Goal: Task Accomplishment & Management: Complete application form

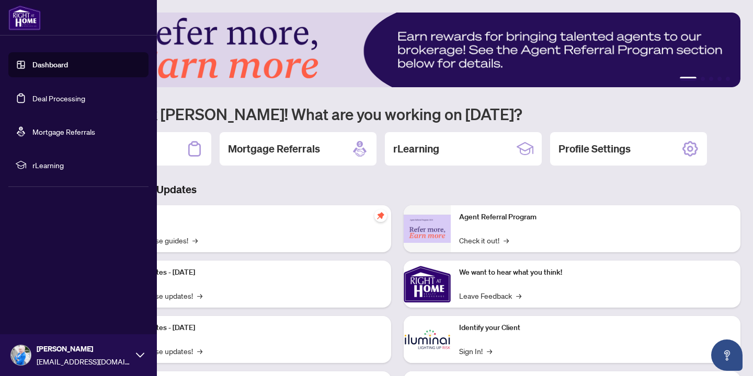
click at [40, 101] on link "Deal Processing" at bounding box center [58, 98] width 53 height 9
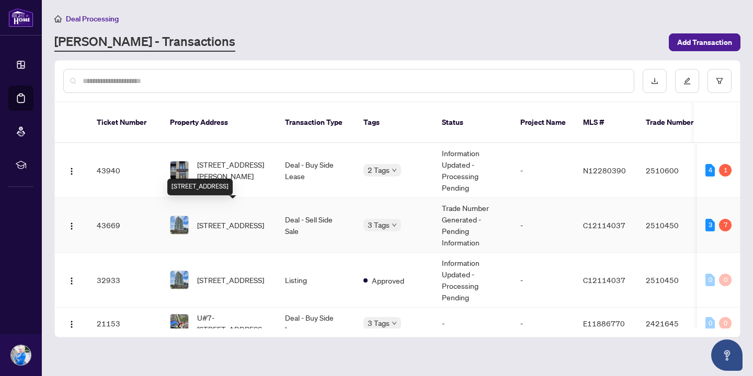
click at [238, 220] on span "[STREET_ADDRESS]" at bounding box center [230, 226] width 67 height 12
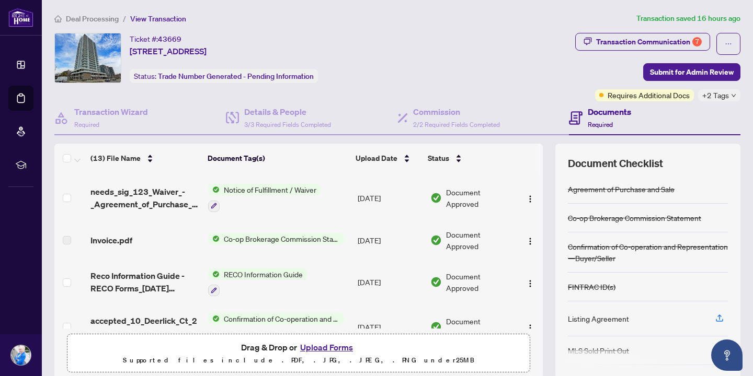
scroll to position [109, 0]
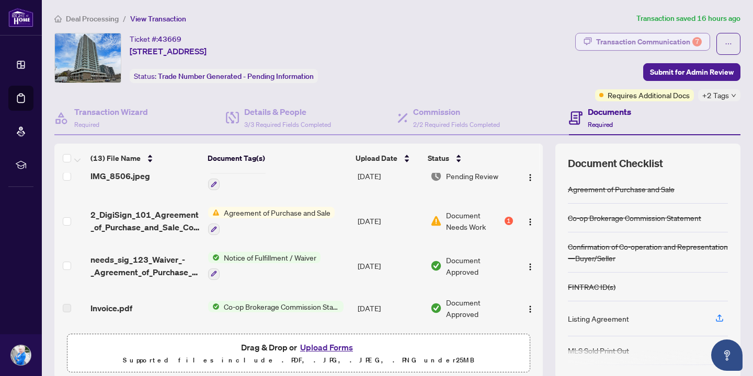
click at [655, 44] on div "Transaction Communication 7" at bounding box center [649, 41] width 106 height 17
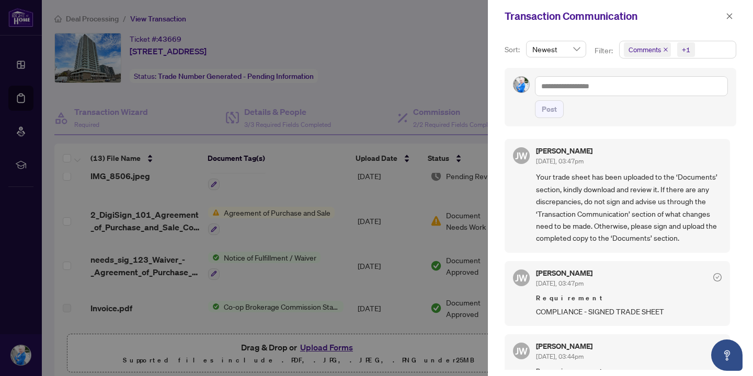
click at [430, 73] on div at bounding box center [376, 188] width 753 height 376
click at [730, 12] on span "button" at bounding box center [729, 16] width 7 height 17
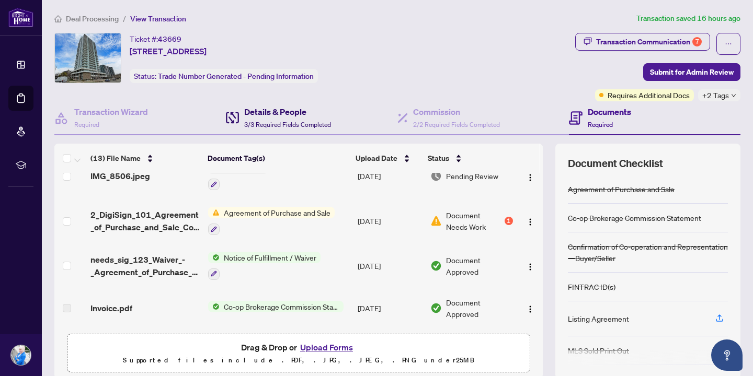
click at [296, 112] on h4 "Details & People" at bounding box center [287, 112] width 87 height 13
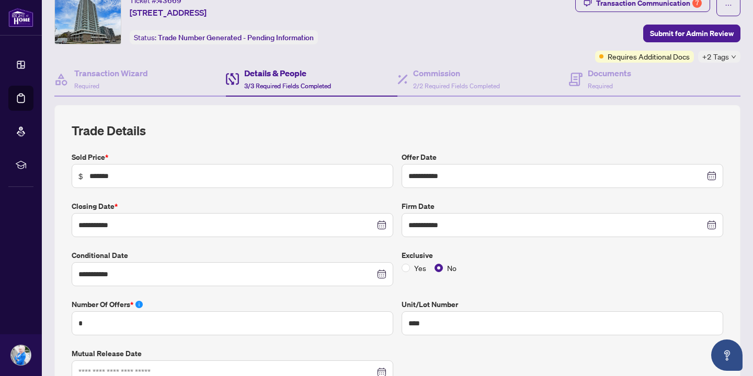
scroll to position [35, 0]
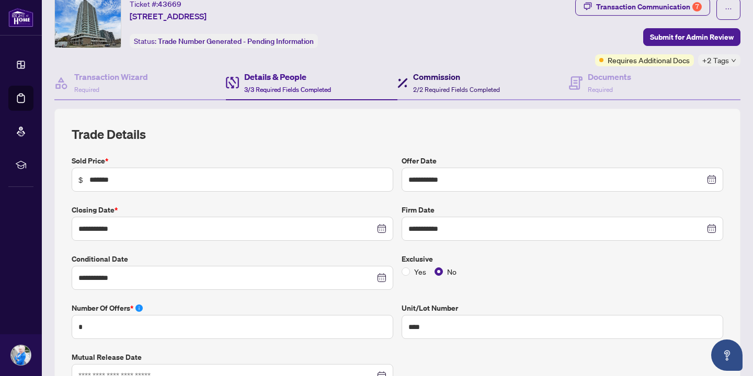
click at [477, 83] on div "Commission 2/2 Required Fields Completed" at bounding box center [456, 83] width 87 height 25
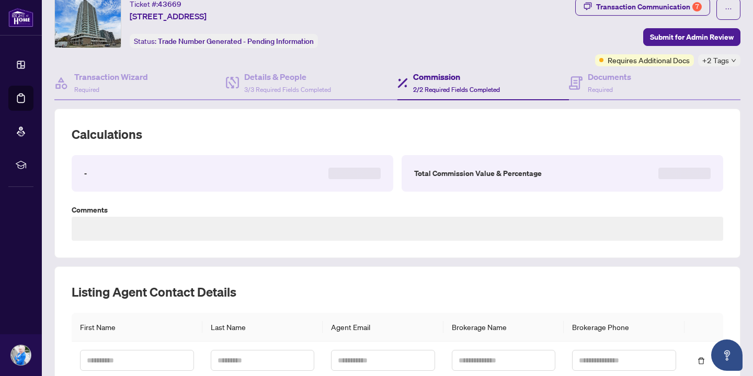
type textarea "**********"
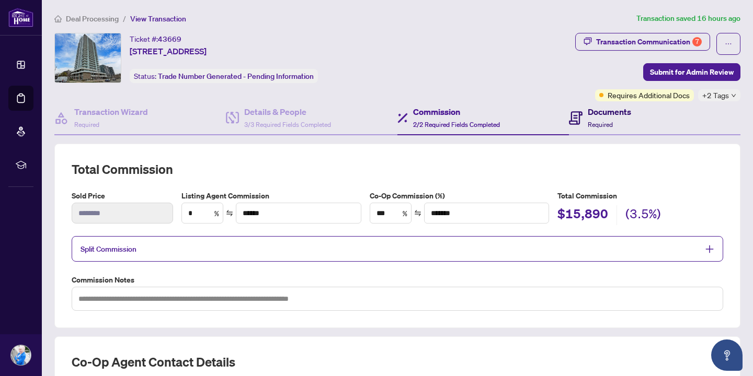
click at [611, 115] on h4 "Documents" at bounding box center [609, 112] width 43 height 13
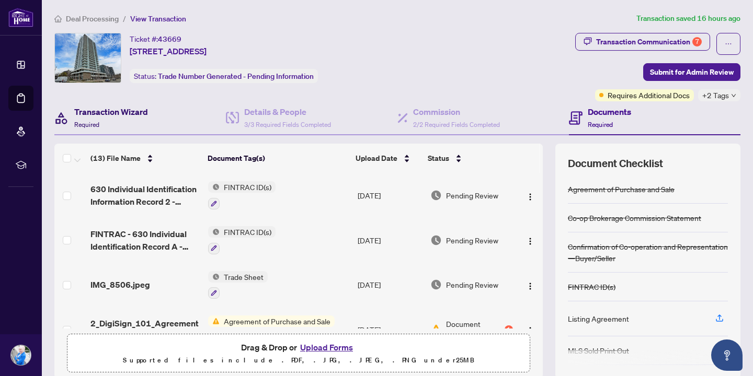
click at [143, 116] on h4 "Transaction Wizard" at bounding box center [111, 112] width 74 height 13
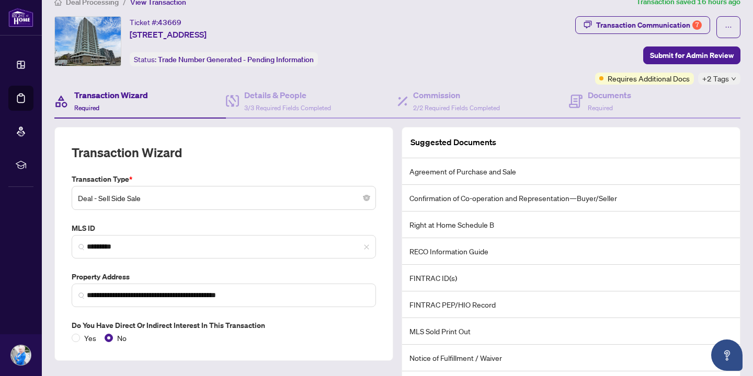
scroll to position [14, 0]
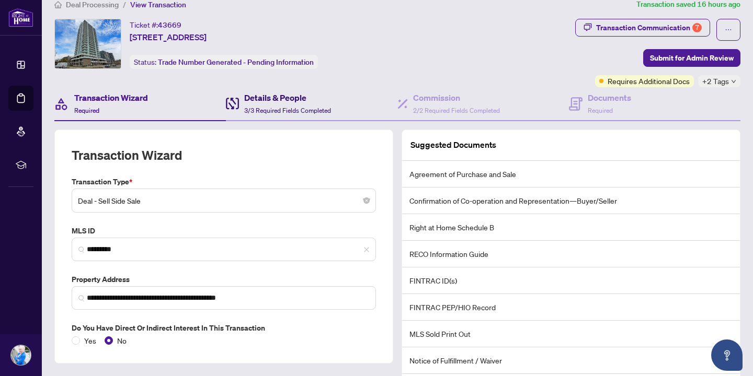
click at [262, 99] on h4 "Details & People" at bounding box center [287, 97] width 87 height 13
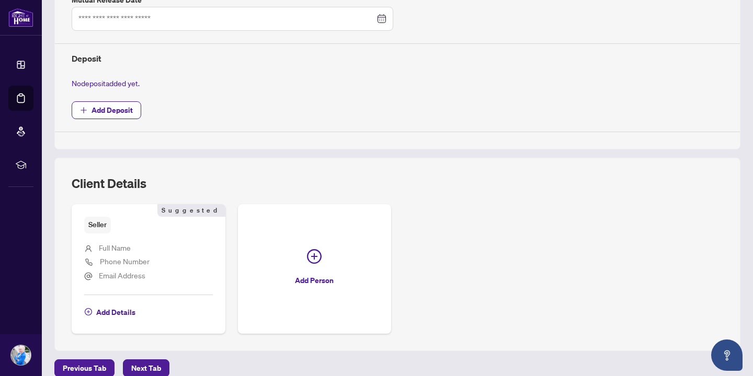
scroll to position [442, 0]
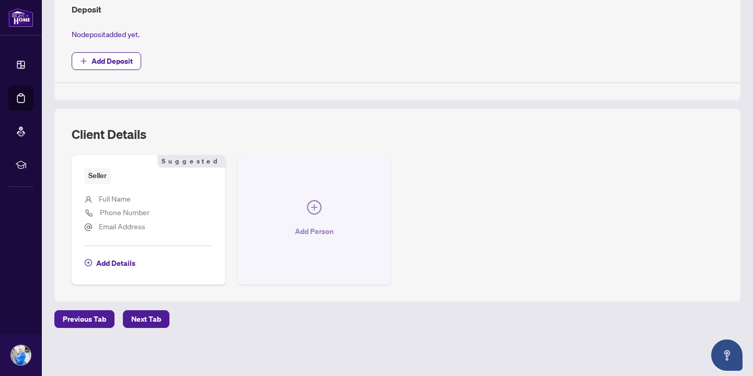
click at [313, 213] on icon "plus-circle" at bounding box center [314, 207] width 15 height 15
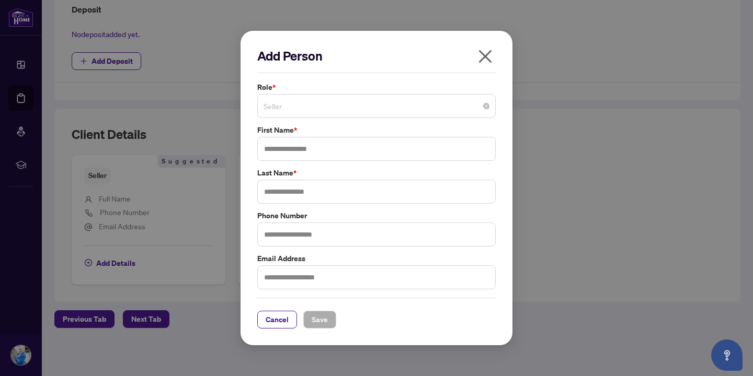
click at [313, 101] on span "Seller" at bounding box center [377, 106] width 226 height 20
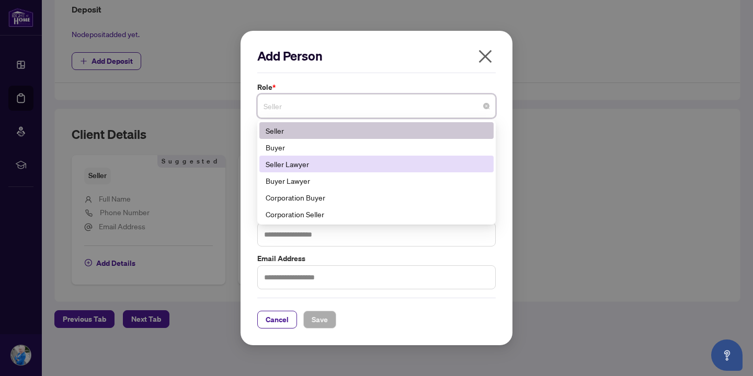
click at [275, 166] on div "Seller Lawyer" at bounding box center [377, 164] width 222 height 12
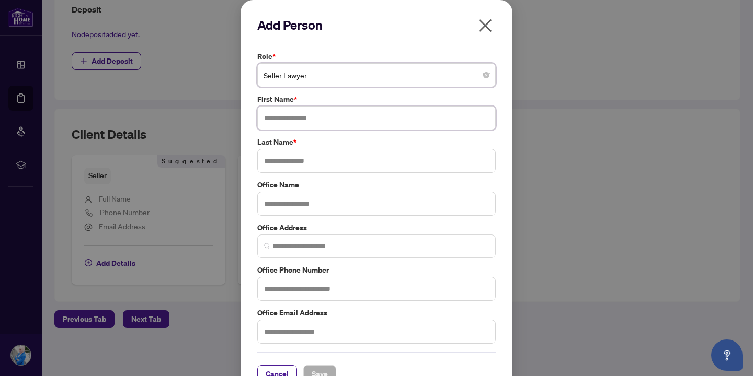
click at [323, 119] on input "text" at bounding box center [376, 118] width 238 height 24
type input "******"
click at [289, 199] on input "text" at bounding box center [376, 204] width 238 height 24
paste input "**********"
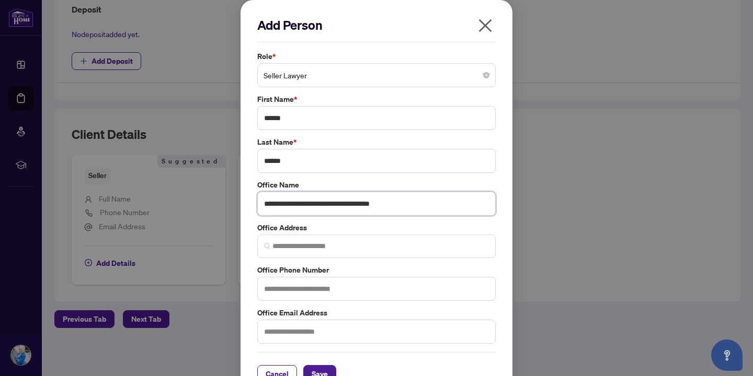
type input "**********"
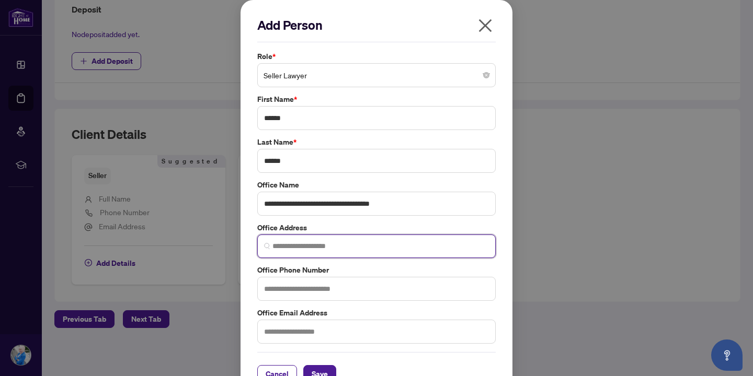
click at [295, 245] on input "search" at bounding box center [380, 246] width 216 height 11
paste input "**********"
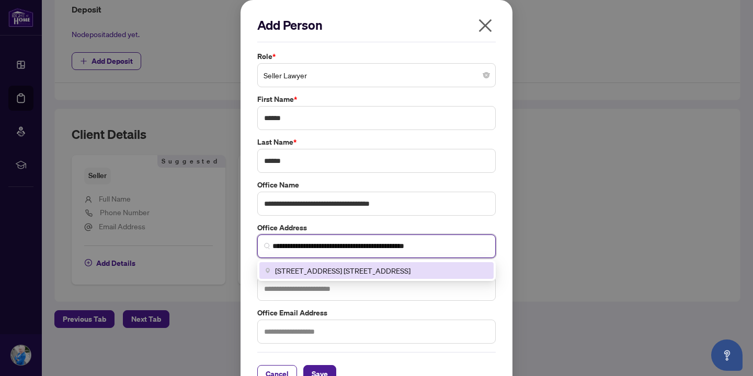
click at [384, 268] on span "[STREET_ADDRESS] [STREET_ADDRESS]" at bounding box center [342, 271] width 135 height 12
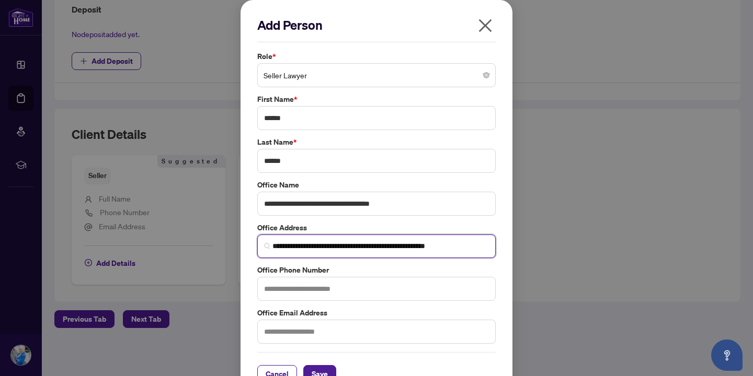
type input "**********"
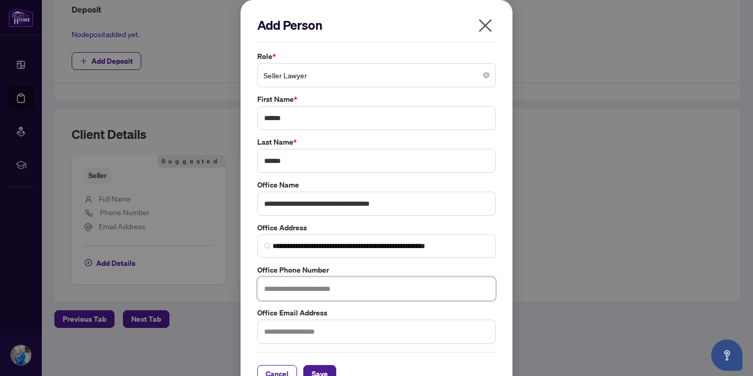
click at [287, 287] on input "text" at bounding box center [376, 289] width 238 height 24
paste input "**********"
type input "**********"
click at [307, 340] on input "text" at bounding box center [376, 332] width 238 height 24
type input "**********"
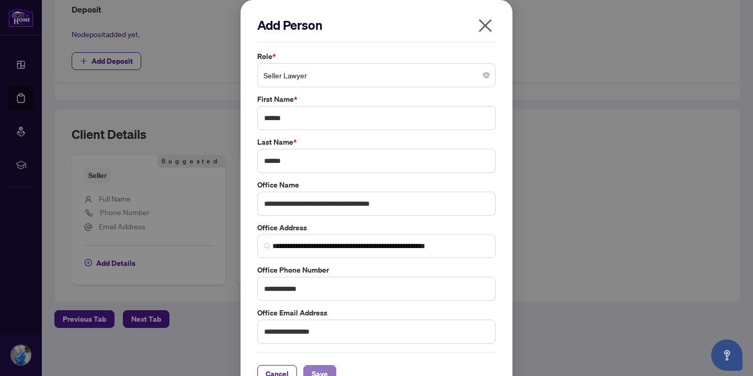
click at [320, 372] on span "Save" at bounding box center [320, 374] width 16 height 17
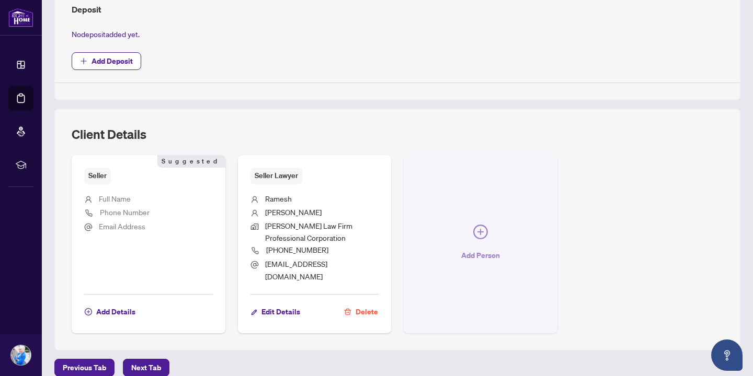
click at [479, 225] on icon "plus-circle" at bounding box center [480, 232] width 15 height 15
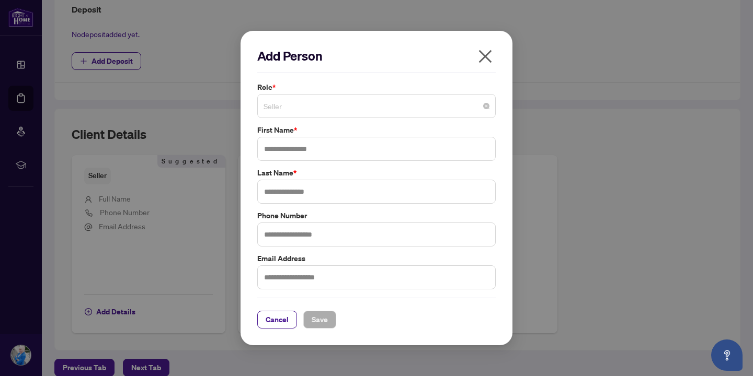
click at [306, 106] on span "Seller" at bounding box center [377, 106] width 226 height 20
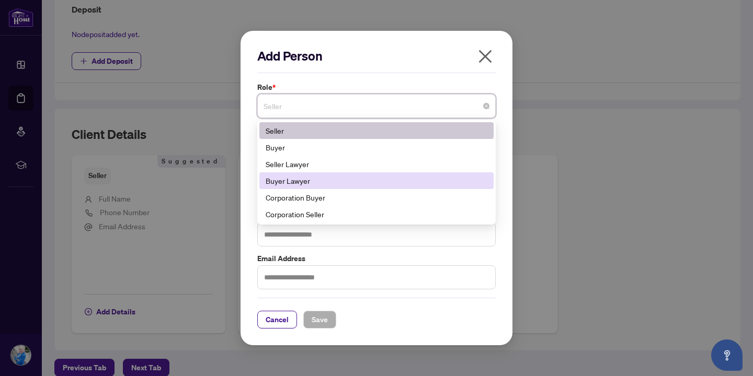
click at [291, 180] on div "Buyer Lawyer" at bounding box center [377, 181] width 222 height 12
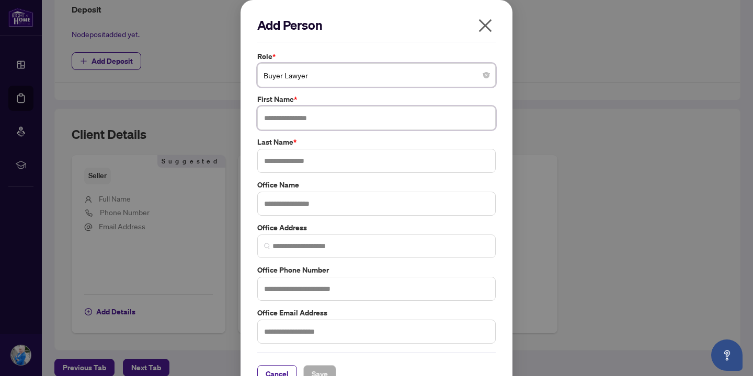
click at [300, 120] on input "text" at bounding box center [376, 118] width 238 height 24
type input "***"
click at [311, 163] on input "text" at bounding box center [376, 161] width 238 height 24
type input "*"
click at [292, 200] on input "text" at bounding box center [376, 204] width 238 height 24
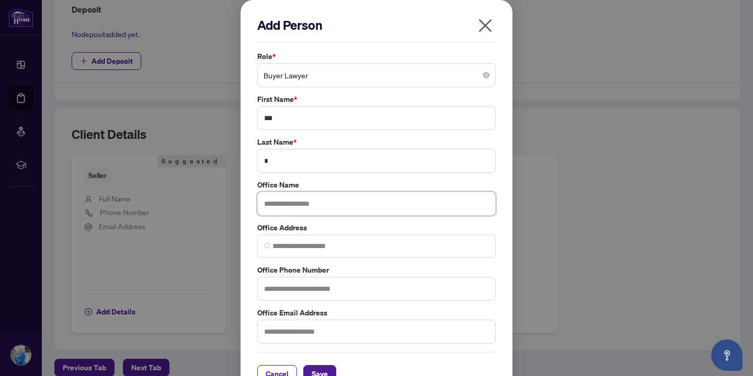
type input "*"
paste input "**********"
type input "**********"
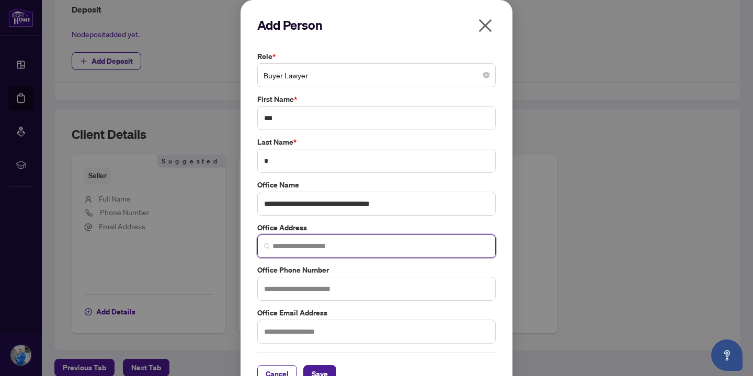
click at [306, 242] on input "search" at bounding box center [380, 246] width 216 height 11
paste input "**********"
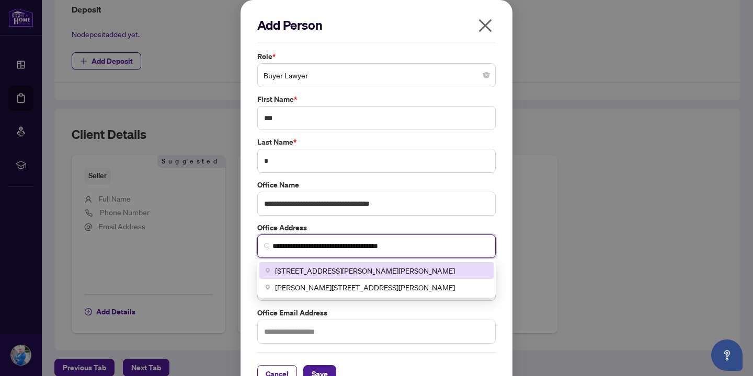
click at [372, 264] on div "[STREET_ADDRESS][PERSON_NAME][PERSON_NAME]" at bounding box center [376, 270] width 234 height 17
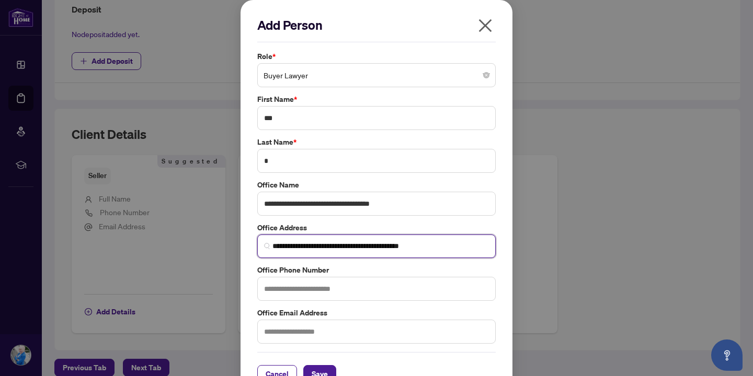
type input "**********"
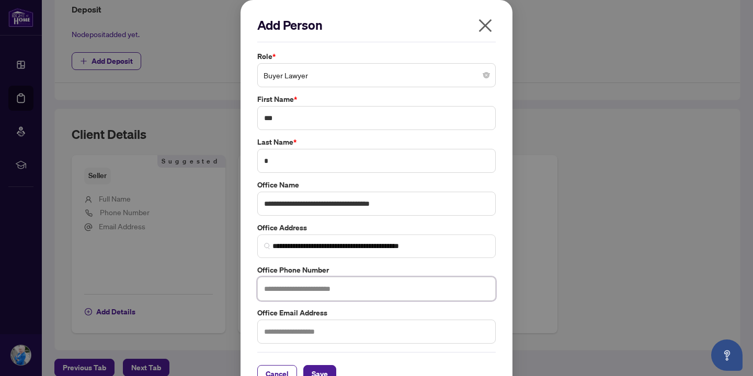
click at [296, 289] on input "text" at bounding box center [376, 289] width 238 height 24
paste input "**********"
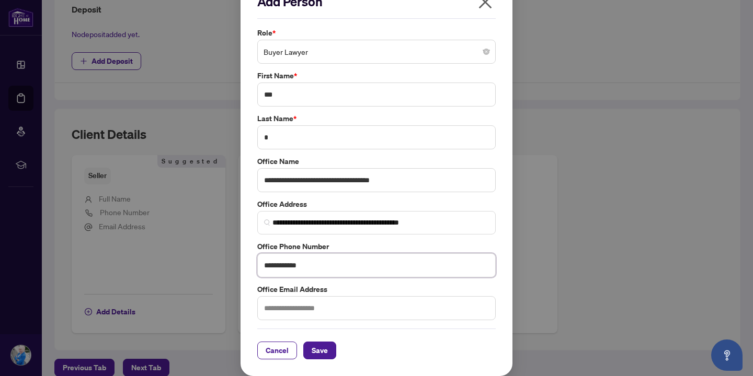
type input "**********"
click at [290, 305] on input "text" at bounding box center [376, 308] width 238 height 24
paste input "**********"
type input "**********"
click at [317, 352] on span "Save" at bounding box center [320, 350] width 16 height 17
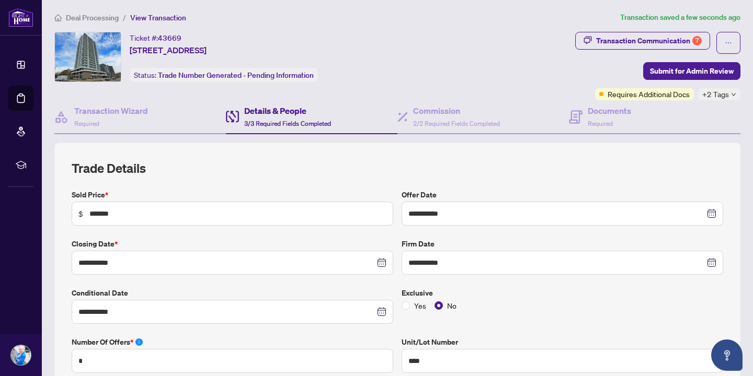
scroll to position [0, 0]
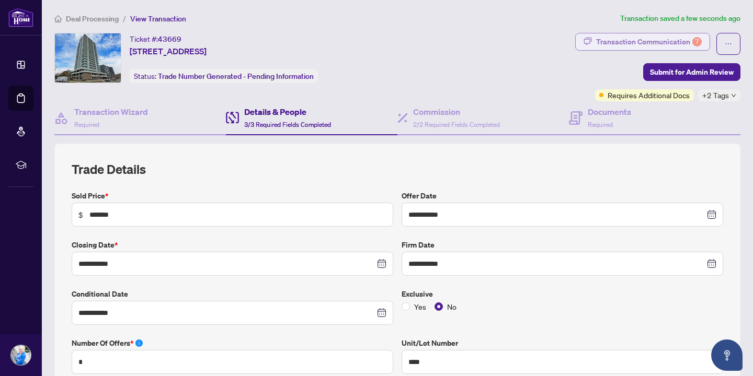
click at [612, 40] on div "Transaction Communication 7" at bounding box center [649, 41] width 106 height 17
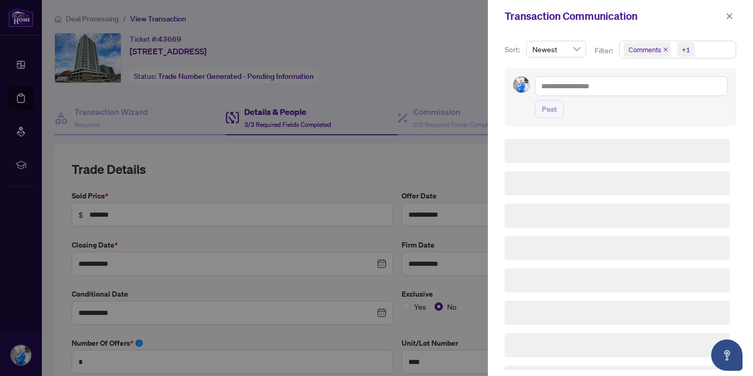
type textarea "**********"
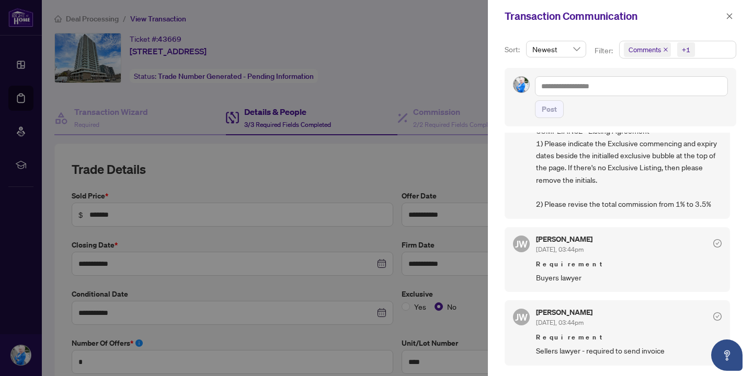
scroll to position [253, 0]
click at [394, 83] on div at bounding box center [376, 188] width 753 height 376
click at [725, 13] on button "button" at bounding box center [730, 16] width 14 height 13
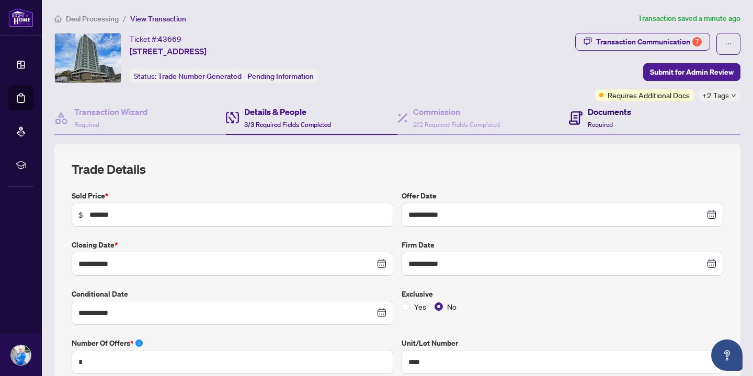
click at [586, 120] on div "Documents Required" at bounding box center [600, 118] width 62 height 25
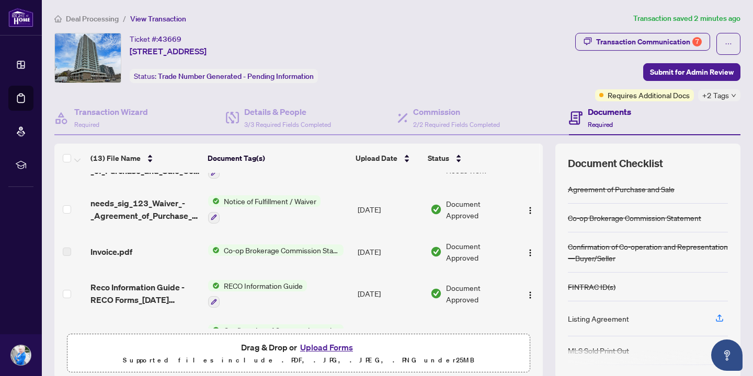
scroll to position [166, 0]
click at [603, 111] on h4 "Documents" at bounding box center [609, 112] width 43 height 13
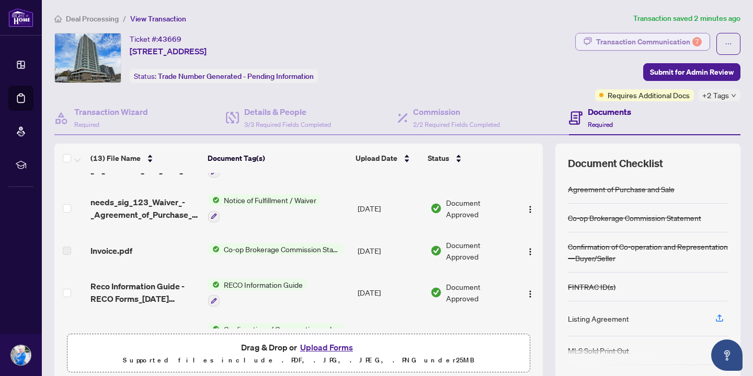
click at [616, 43] on div "Transaction Communication 7" at bounding box center [649, 41] width 106 height 17
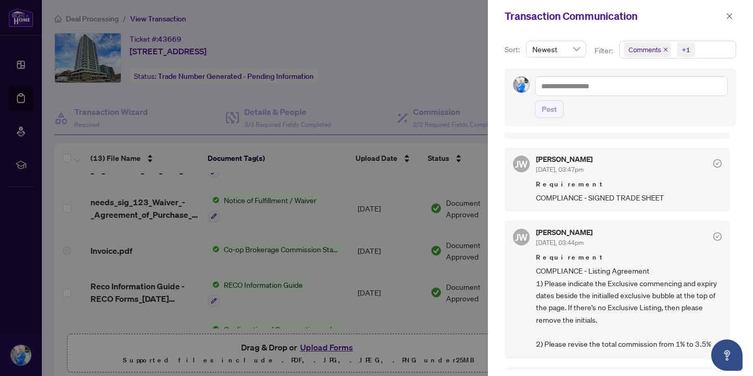
scroll to position [116, 0]
click at [372, 86] on div at bounding box center [376, 188] width 753 height 376
click at [728, 11] on span "button" at bounding box center [729, 16] width 7 height 17
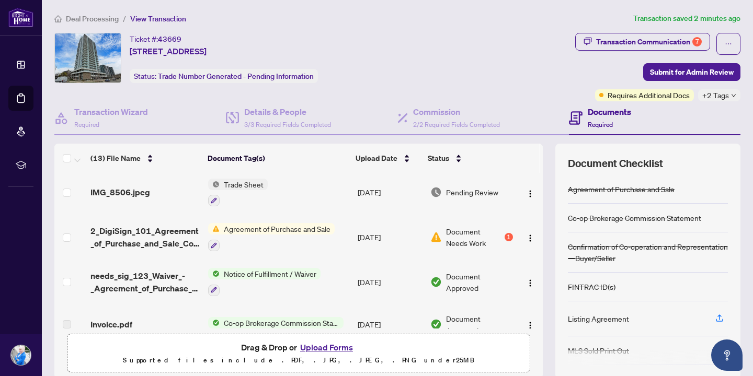
scroll to position [73, 0]
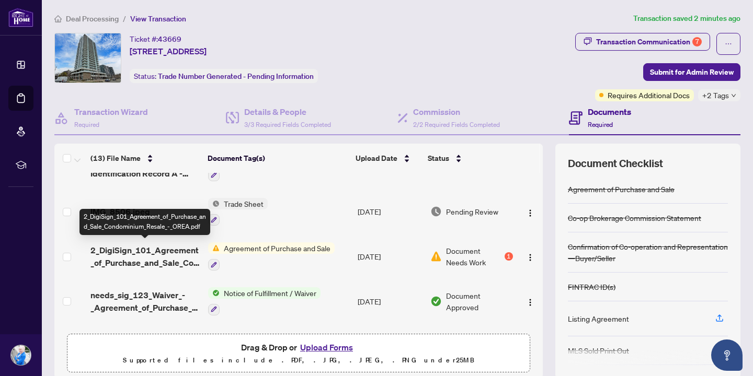
click at [160, 254] on span "2_DigiSign_101_Agreement_of_Purchase_and_Sale_Condominium_Resale_-_OREA.pdf" at bounding box center [144, 256] width 109 height 25
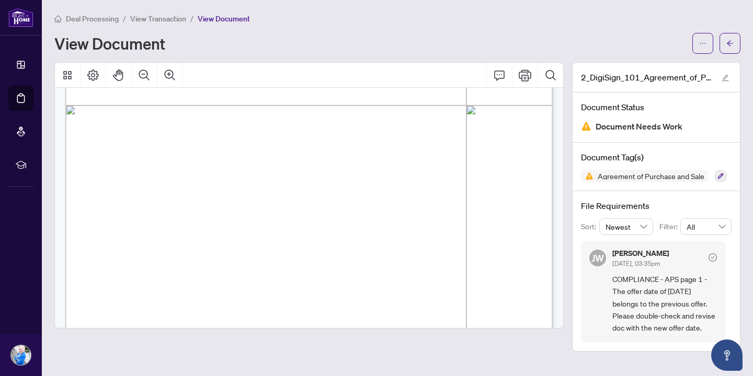
scroll to position [4290, 0]
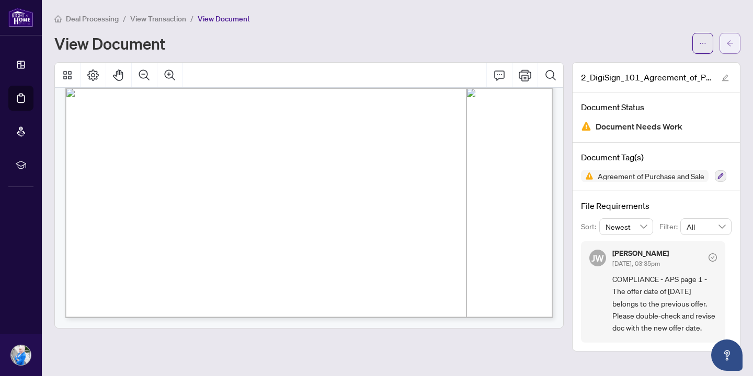
click at [732, 47] on span "button" at bounding box center [729, 43] width 7 height 17
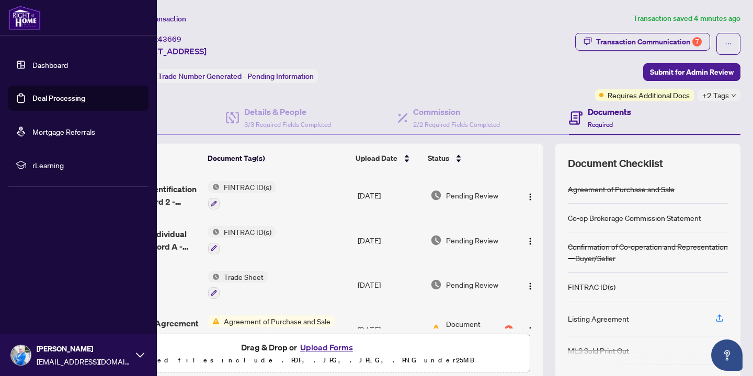
click at [54, 94] on link "Deal Processing" at bounding box center [58, 98] width 53 height 9
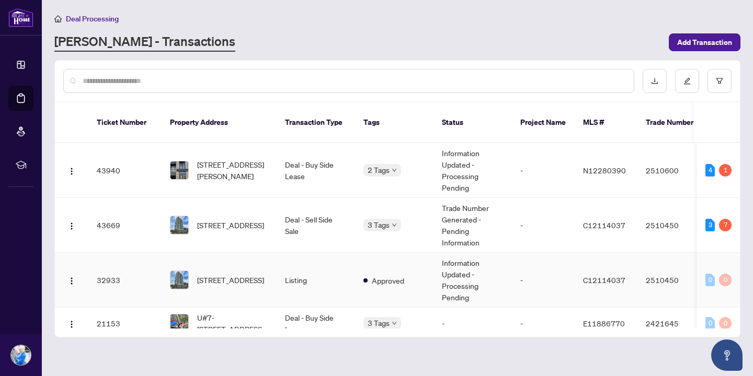
scroll to position [44, 0]
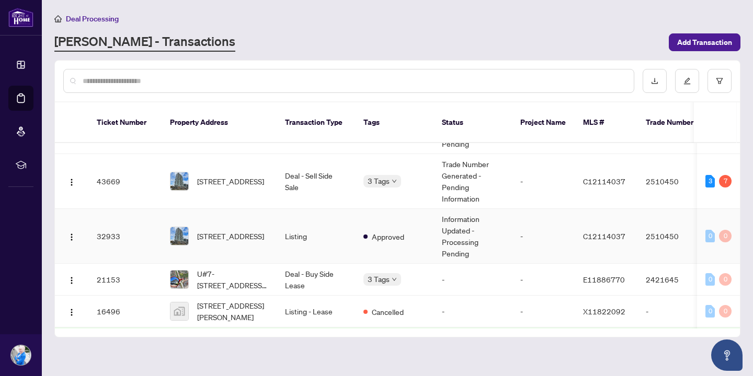
click at [270, 229] on td "[STREET_ADDRESS]" at bounding box center [219, 236] width 115 height 55
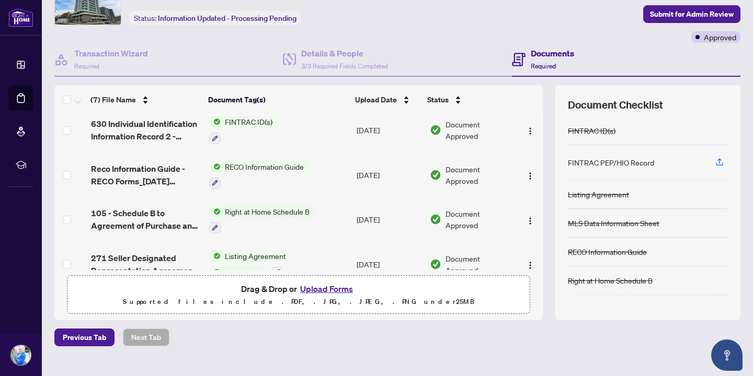
scroll to position [158, 0]
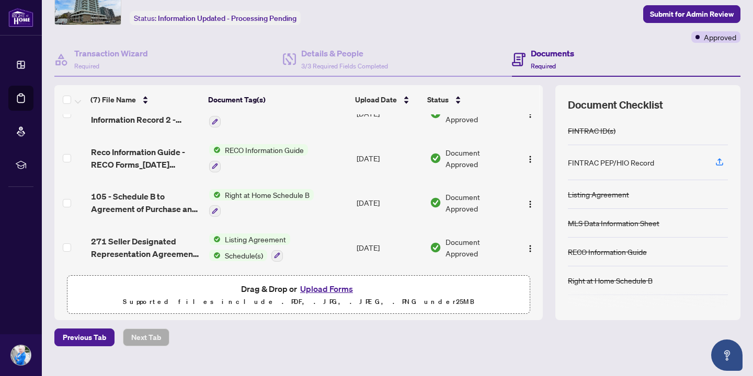
click at [234, 237] on span "Listing Agreement" at bounding box center [256, 240] width 70 height 12
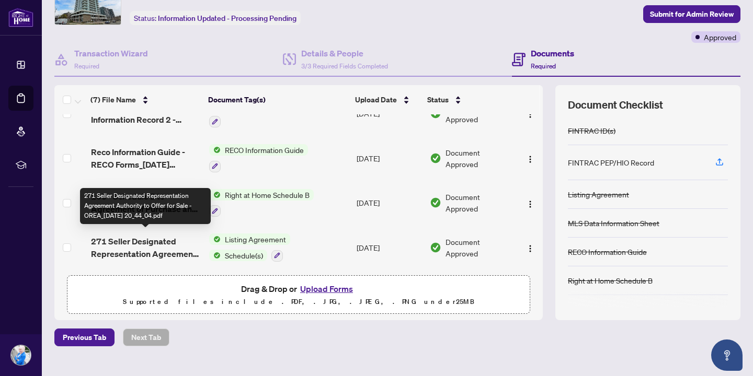
click at [155, 247] on span "271 Seller Designated Representation Agreement Authority to Offer for Sale - OR…" at bounding box center [146, 247] width 110 height 25
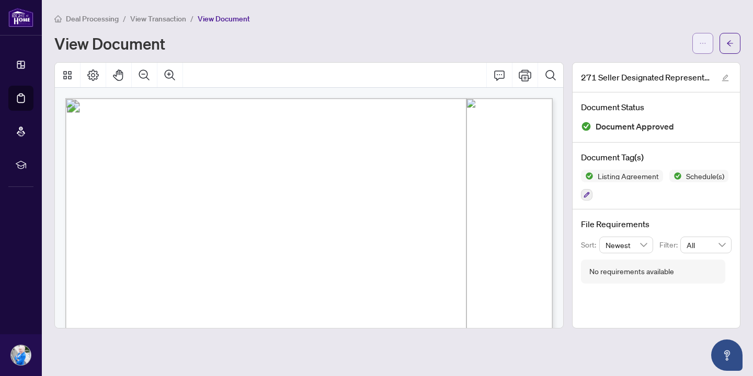
click at [700, 40] on icon "ellipsis" at bounding box center [702, 43] width 7 height 7
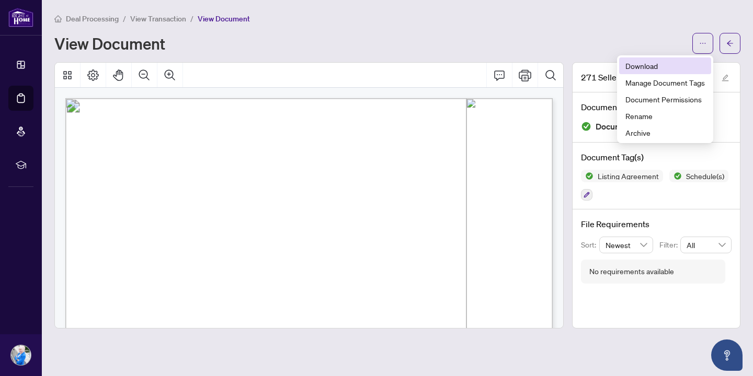
click at [670, 60] on span "Download" at bounding box center [664, 66] width 79 height 12
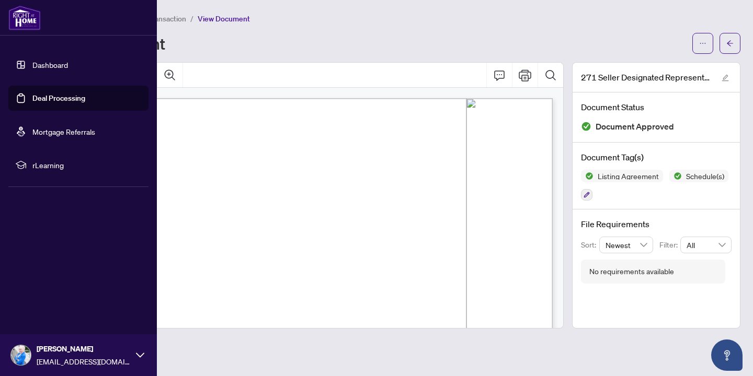
click at [45, 96] on link "Deal Processing" at bounding box center [58, 98] width 53 height 9
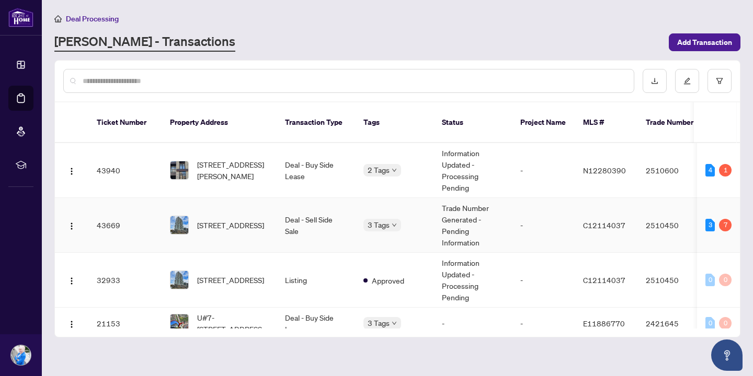
click at [282, 215] on td "Deal - Sell Side Sale" at bounding box center [316, 225] width 78 height 55
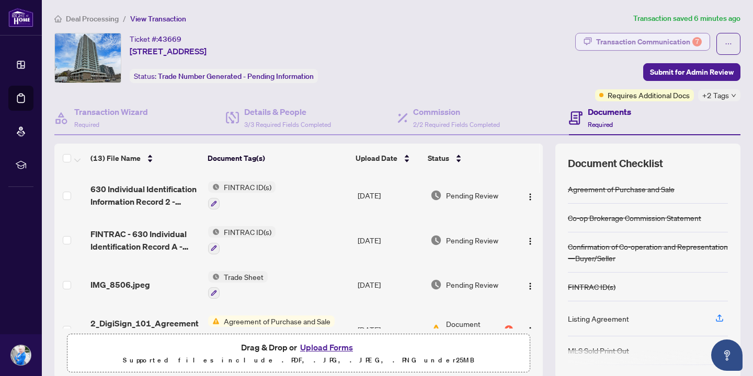
click at [659, 42] on div "Transaction Communication 7" at bounding box center [649, 41] width 106 height 17
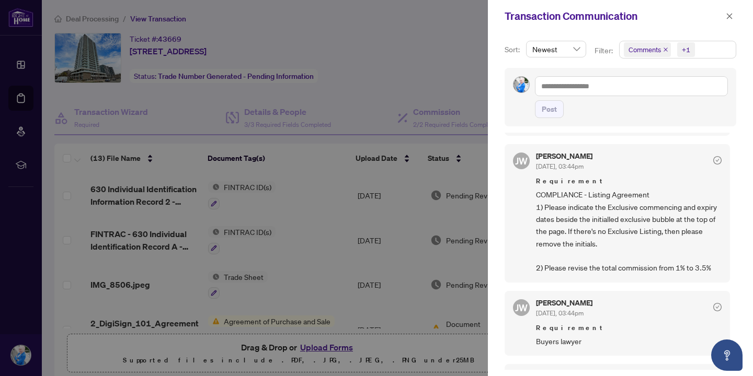
scroll to position [199, 0]
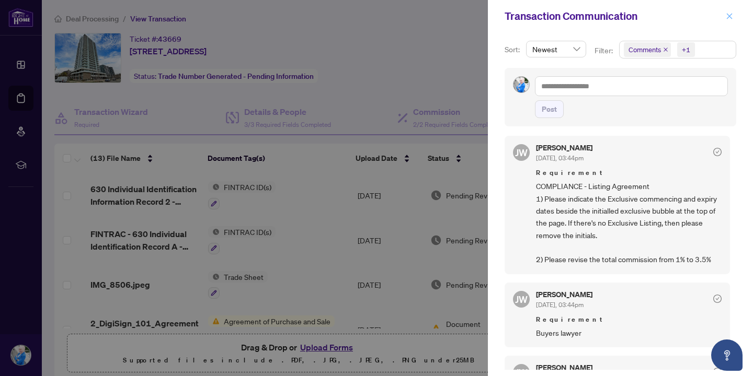
click at [731, 18] on icon "close" at bounding box center [729, 16] width 7 height 7
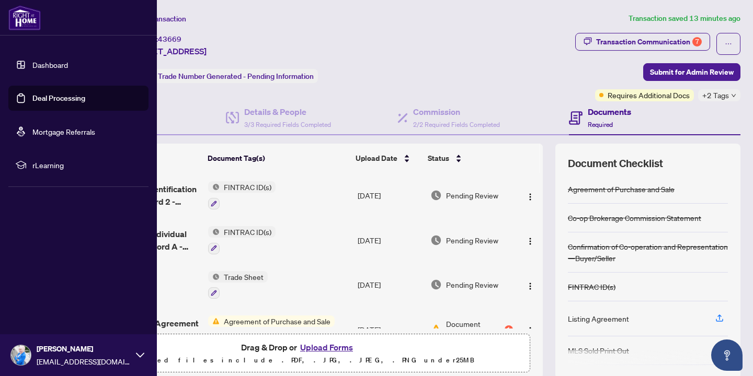
click at [45, 103] on link "Deal Processing" at bounding box center [58, 98] width 53 height 9
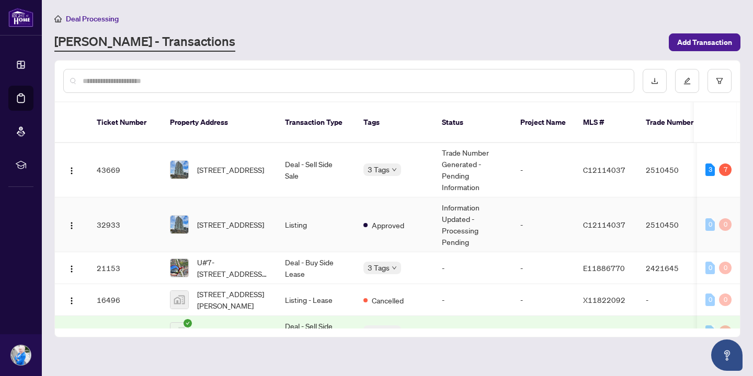
scroll to position [63, 0]
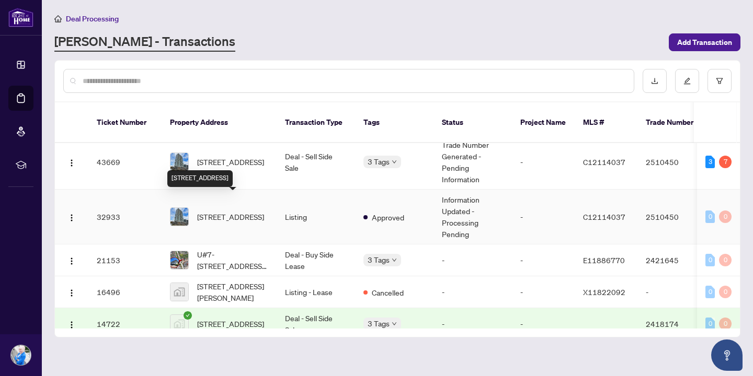
click at [264, 211] on span "[STREET_ADDRESS]" at bounding box center [230, 217] width 67 height 12
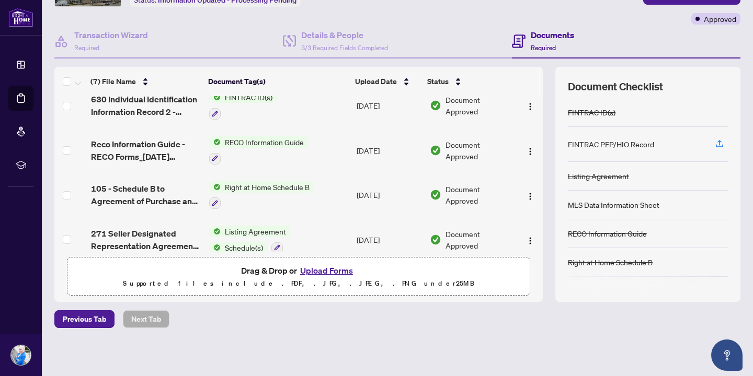
scroll to position [158, 0]
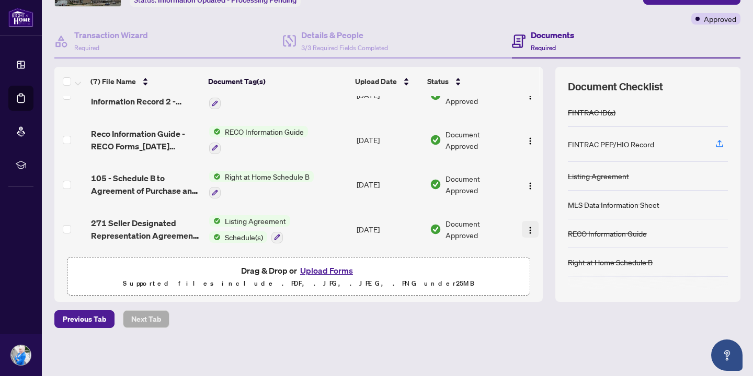
click at [529, 226] on img "button" at bounding box center [530, 230] width 8 height 8
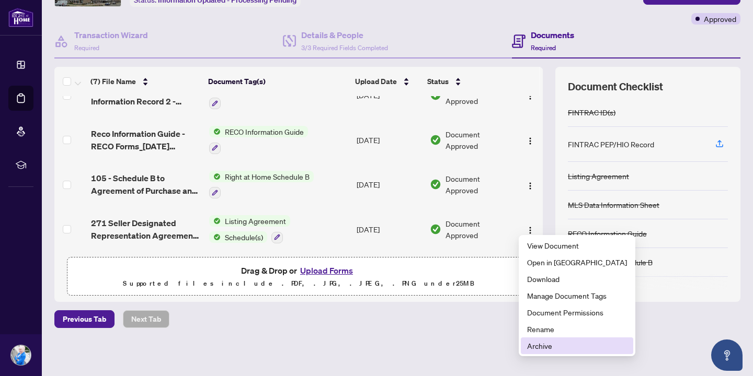
click at [543, 350] on span "Archive" at bounding box center [577, 346] width 100 height 12
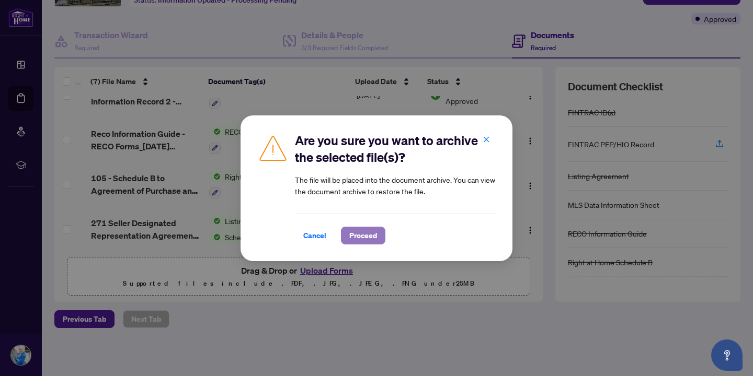
click at [359, 242] on span "Proceed" at bounding box center [363, 235] width 28 height 17
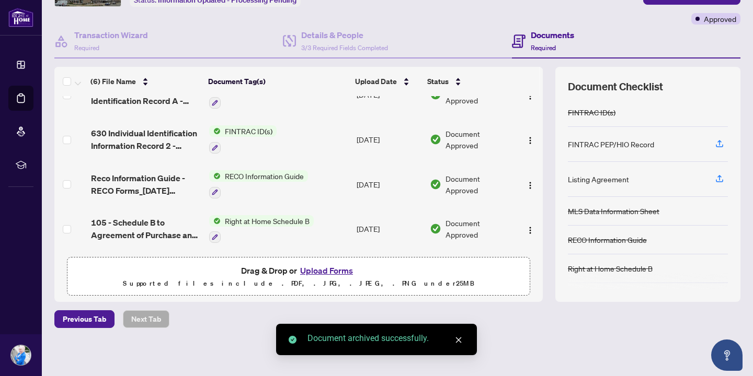
scroll to position [113, 0]
click at [315, 271] on button "Upload Forms" at bounding box center [326, 271] width 59 height 14
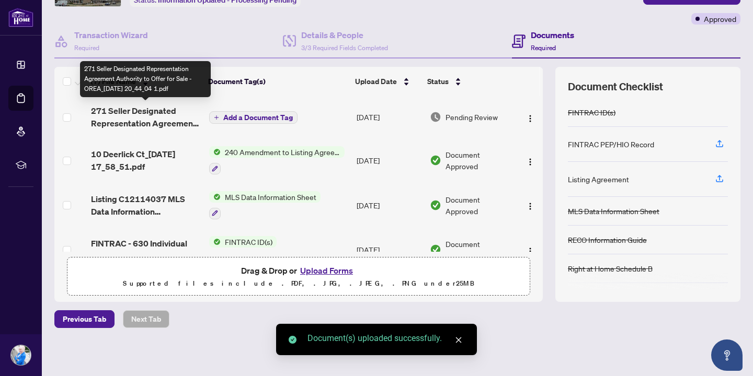
click at [136, 119] on span "271 Seller Designated Representation Agreement Authority to Offer for Sale - OR…" at bounding box center [146, 117] width 110 height 25
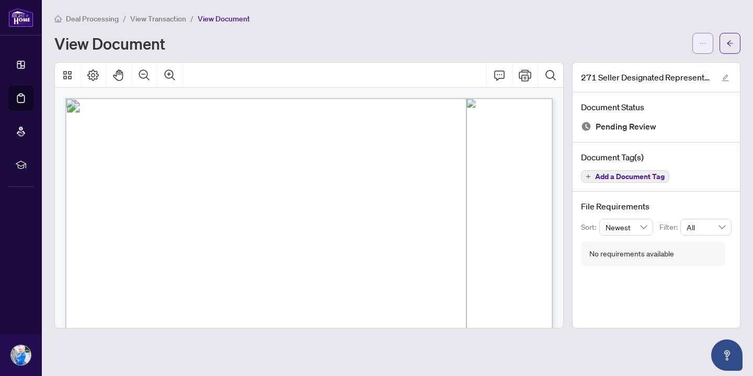
click at [706, 43] on button "button" at bounding box center [702, 43] width 21 height 21
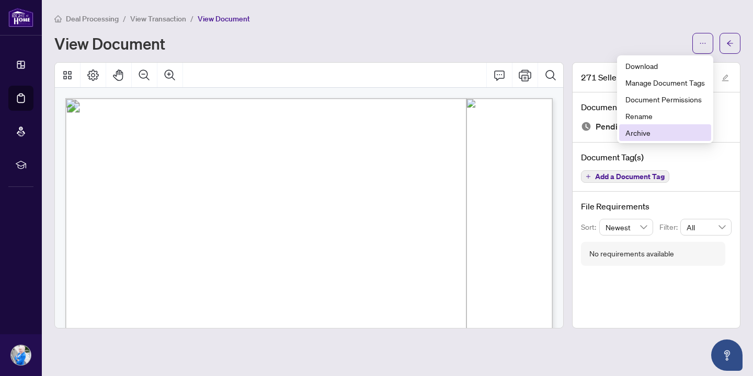
click at [646, 127] on span "Archive" at bounding box center [664, 133] width 79 height 12
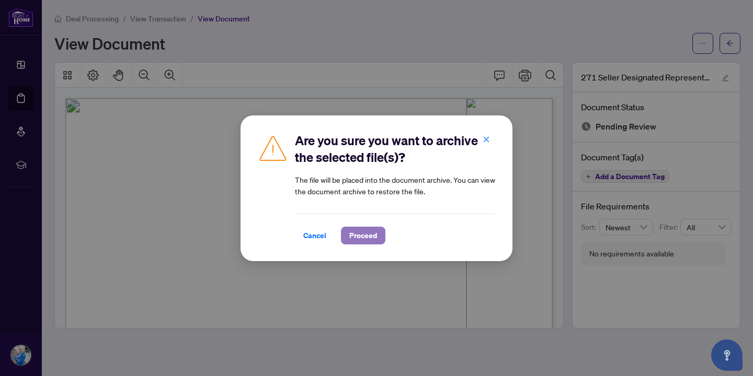
click at [357, 240] on span "Proceed" at bounding box center [363, 235] width 28 height 17
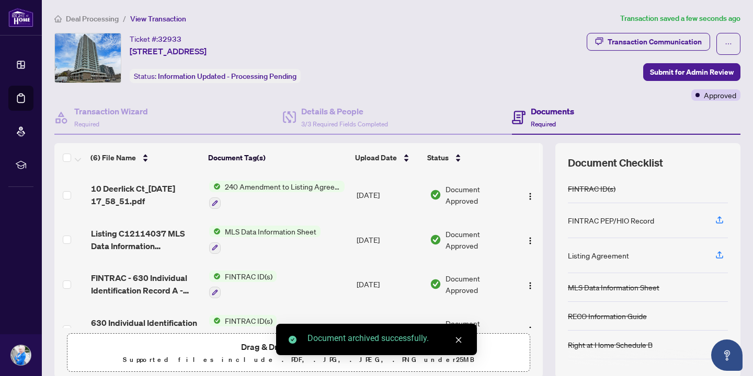
click at [457, 339] on icon "close" at bounding box center [459, 341] width 6 height 6
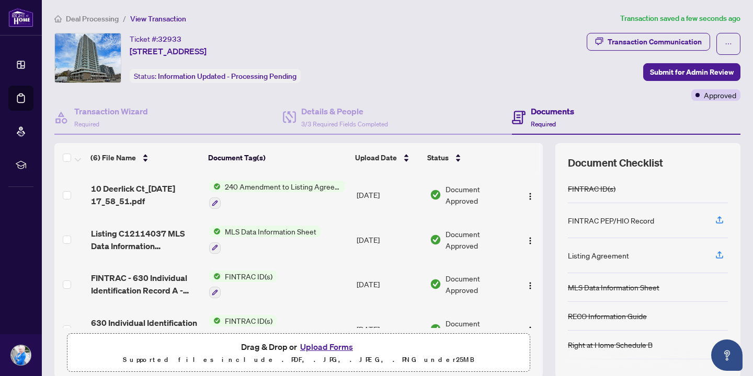
click at [339, 345] on button "Upload Forms" at bounding box center [326, 347] width 59 height 14
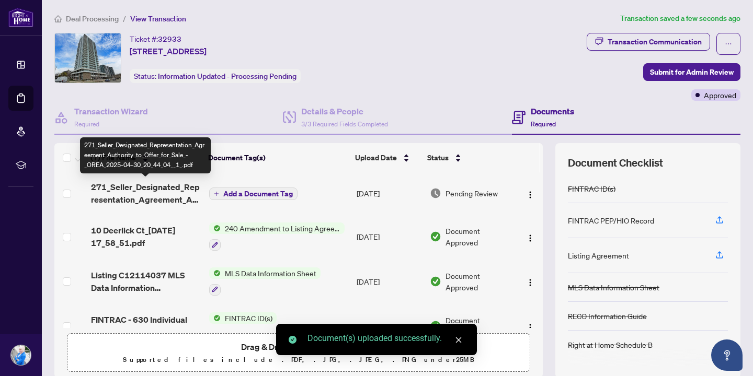
click at [152, 189] on span "271_Seller_Designated_Representation_Agreement_Authority_to_Offer_for_Sale_-_OR…" at bounding box center [146, 193] width 110 height 25
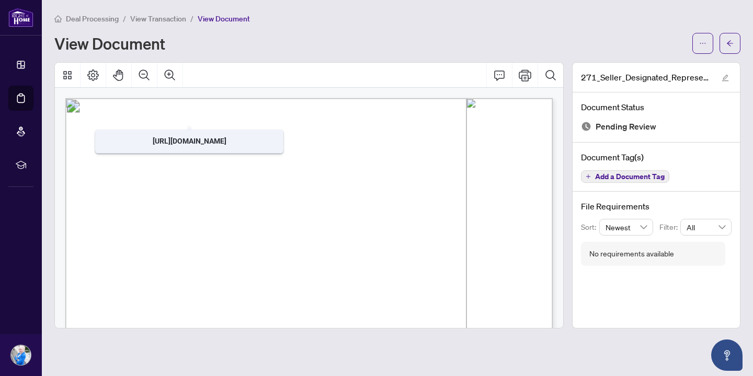
click at [647, 177] on span "Add a Document Tag" at bounding box center [630, 176] width 70 height 7
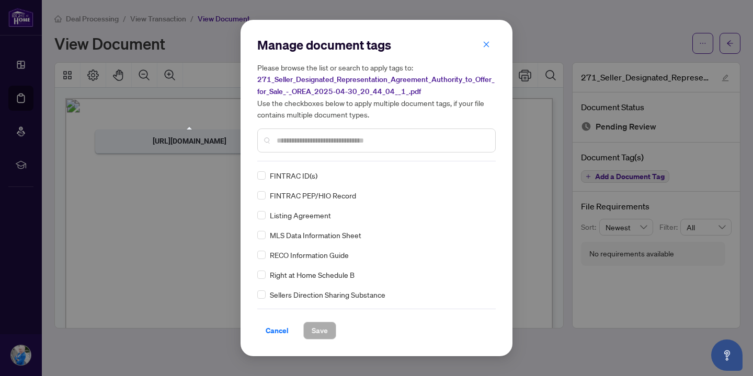
click at [345, 144] on input "text" at bounding box center [382, 141] width 210 height 12
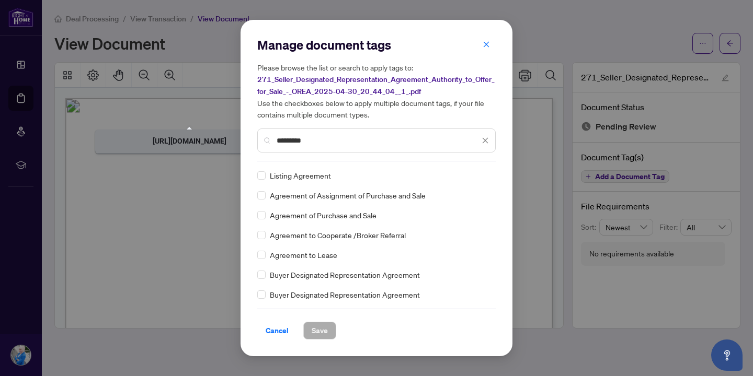
click at [266, 174] on div "Listing Agreement" at bounding box center [373, 176] width 232 height 12
click at [330, 139] on input "*********" at bounding box center [378, 141] width 203 height 12
type input "*"
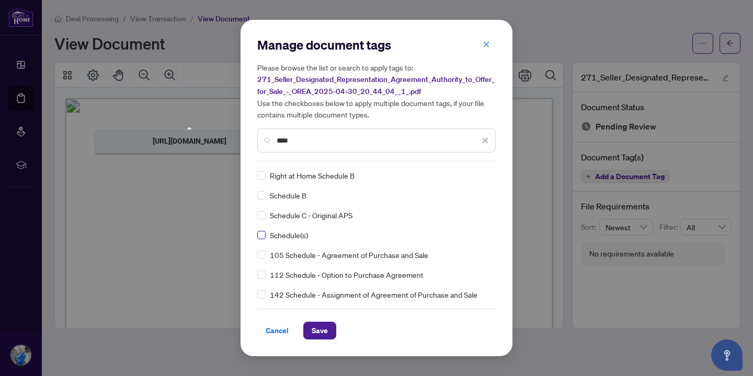
type input "****"
click at [324, 333] on span "Save" at bounding box center [320, 331] width 16 height 17
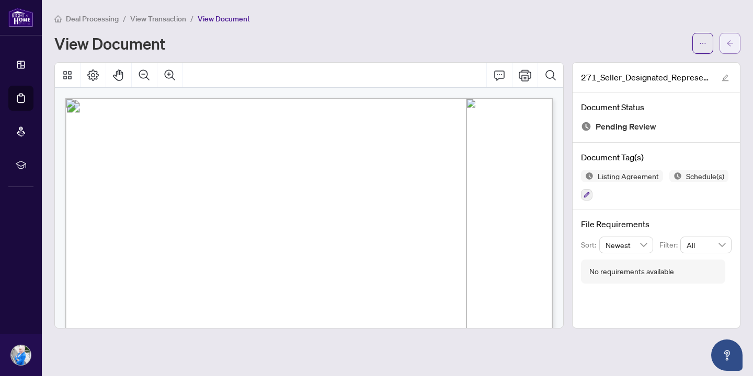
click at [735, 40] on button "button" at bounding box center [729, 43] width 21 height 21
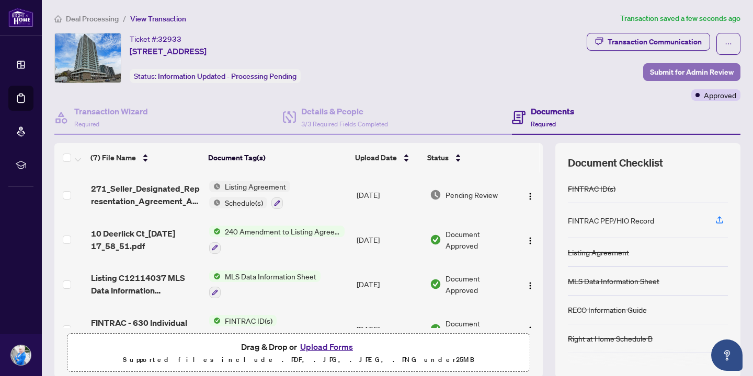
click at [682, 71] on span "Submit for Admin Review" at bounding box center [692, 72] width 84 height 17
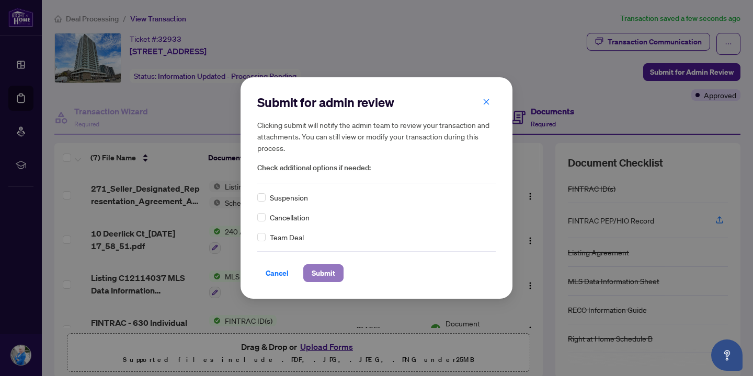
click at [322, 270] on span "Submit" at bounding box center [324, 273] width 24 height 17
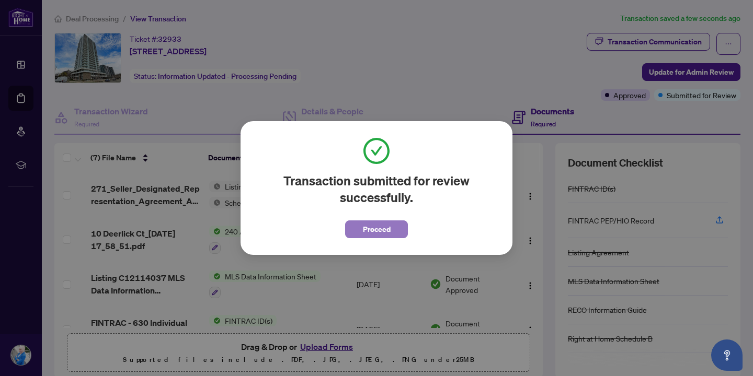
click at [365, 232] on span "Proceed" at bounding box center [377, 229] width 28 height 17
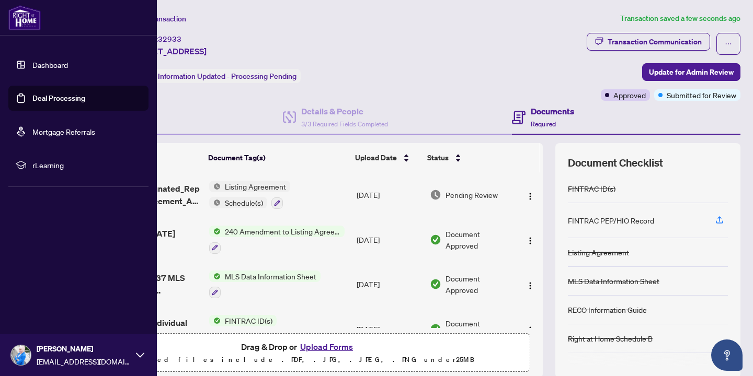
click at [59, 103] on link "Deal Processing" at bounding box center [58, 98] width 53 height 9
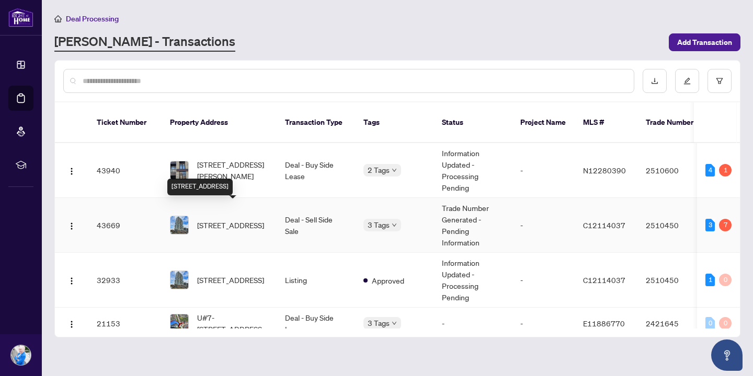
click at [251, 221] on span "[STREET_ADDRESS]" at bounding box center [230, 226] width 67 height 12
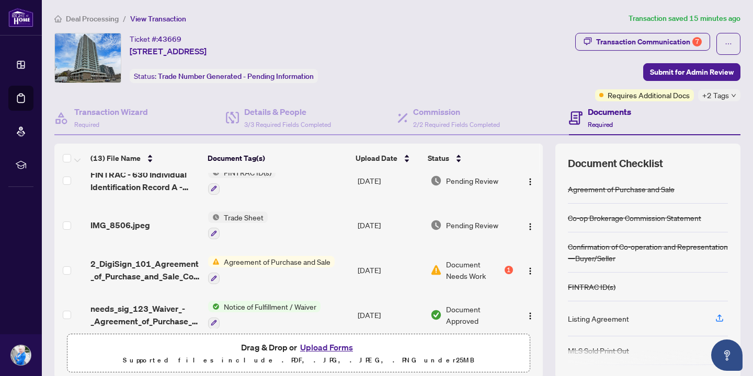
scroll to position [116, 0]
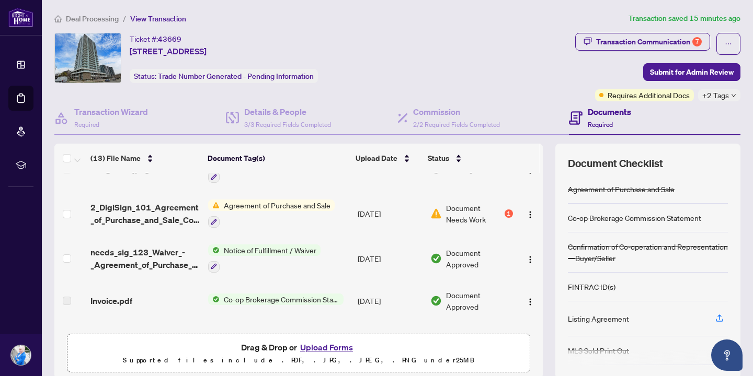
click at [280, 215] on div at bounding box center [271, 221] width 127 height 13
click at [446, 212] on span "Document Needs Work" at bounding box center [474, 213] width 56 height 23
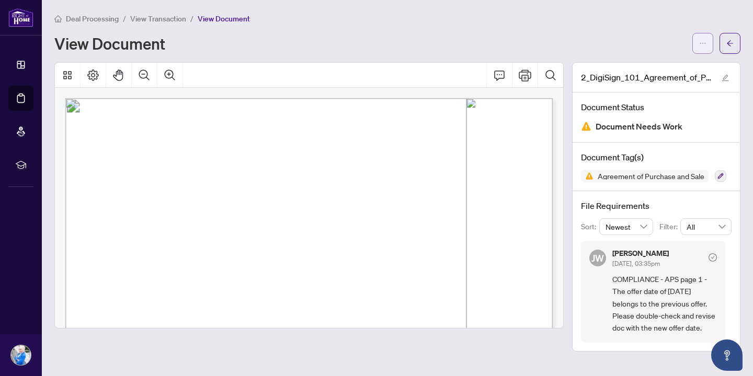
click at [702, 42] on icon "ellipsis" at bounding box center [702, 43] width 7 height 7
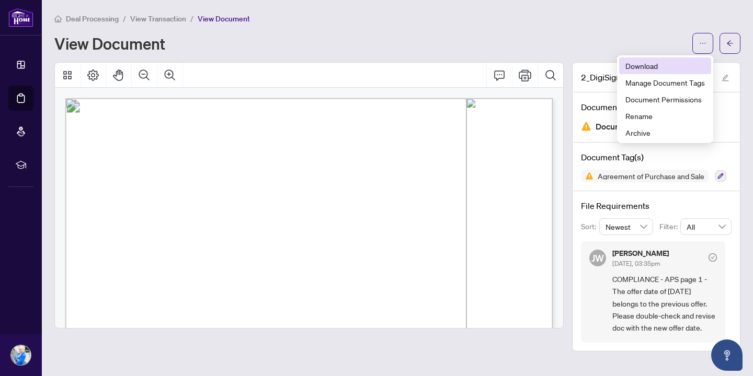
click at [662, 65] on span "Download" at bounding box center [664, 66] width 79 height 12
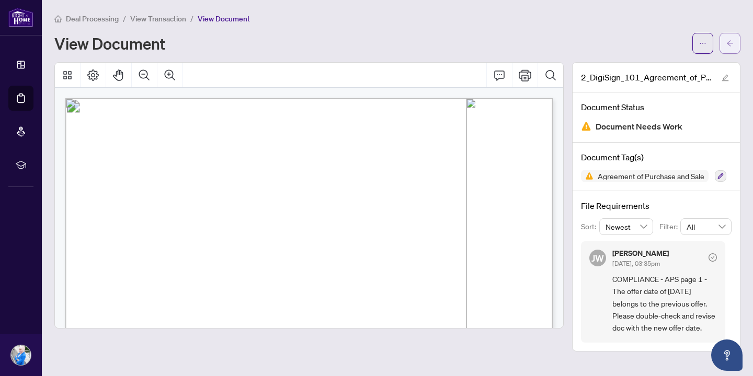
click at [732, 48] on span "button" at bounding box center [729, 43] width 7 height 17
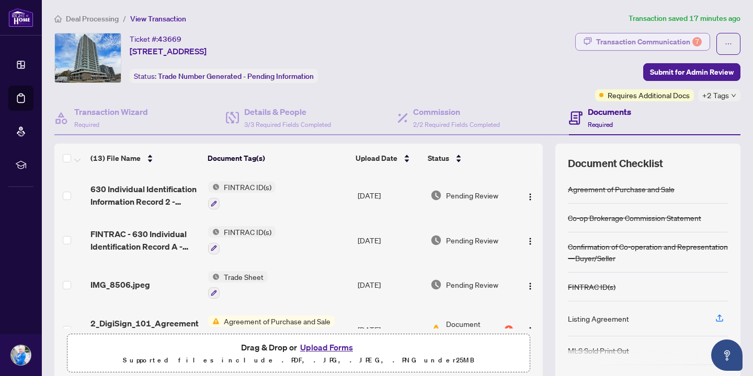
click at [624, 45] on div "Transaction Communication 7" at bounding box center [649, 41] width 106 height 17
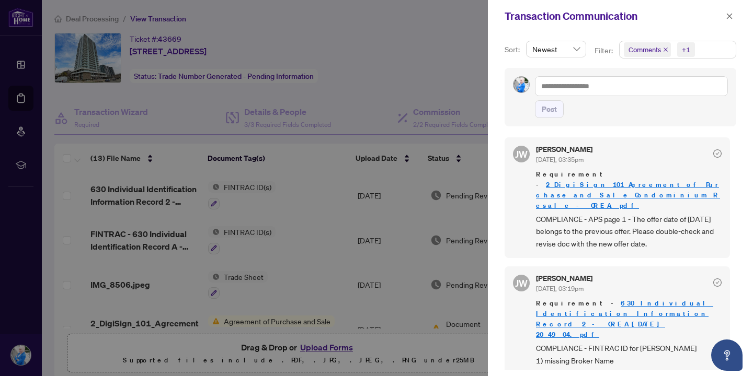
scroll to position [490, 0]
click at [729, 23] on span "button" at bounding box center [729, 16] width 7 height 17
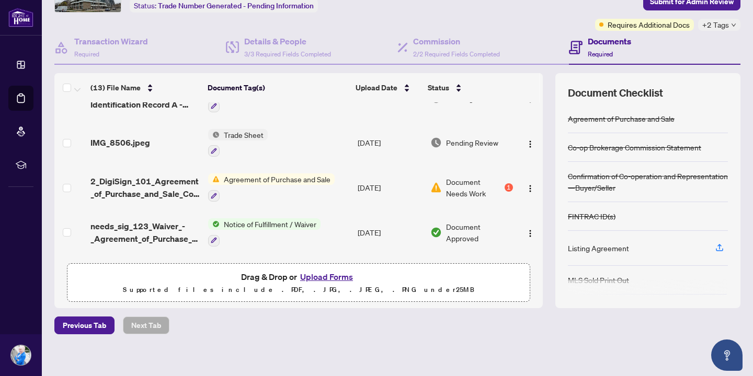
scroll to position [71, 0]
click at [526, 185] on img "button" at bounding box center [530, 189] width 8 height 8
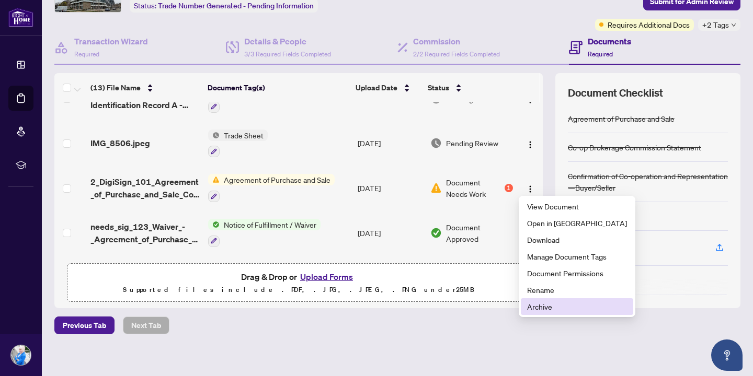
click at [543, 305] on span "Archive" at bounding box center [577, 307] width 100 height 12
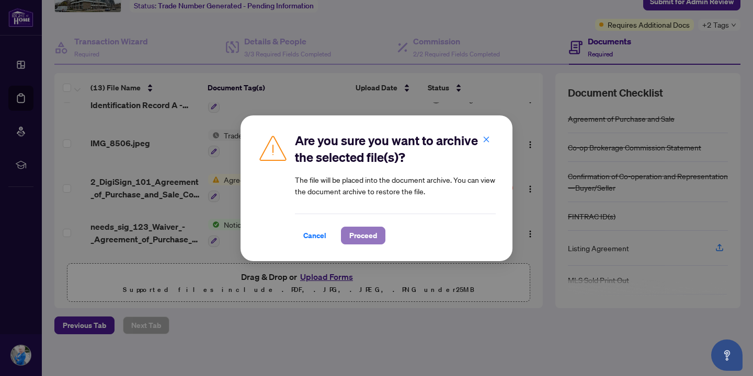
click at [357, 239] on span "Proceed" at bounding box center [363, 235] width 28 height 17
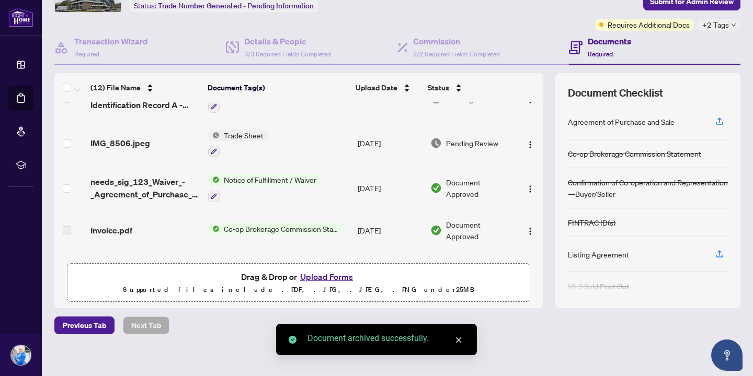
click at [314, 275] on button "Upload Forms" at bounding box center [326, 277] width 59 height 14
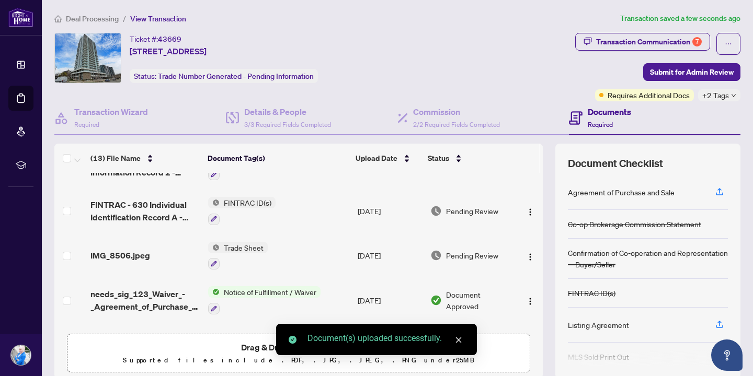
scroll to position [0, 0]
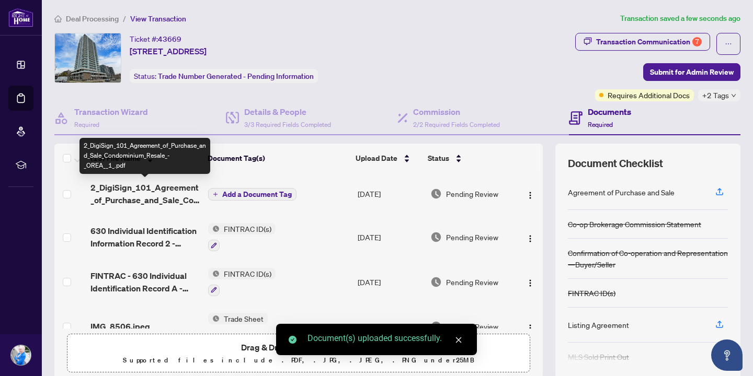
click at [169, 196] on span "2_DigiSign_101_Agreement_of_Purchase_and_Sale_Condominium_Resale_-_OREA__1_.pdf" at bounding box center [144, 193] width 109 height 25
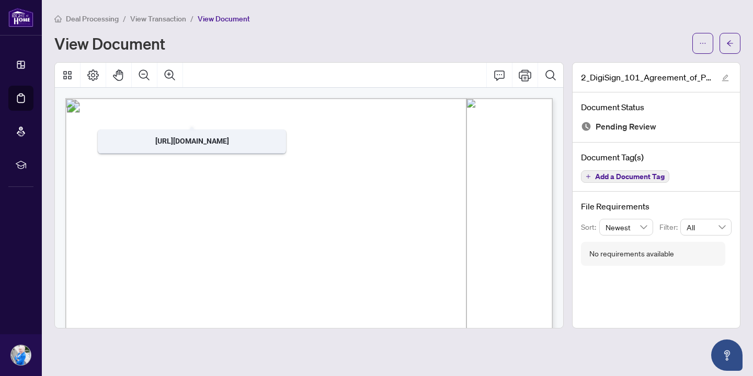
click at [650, 173] on span "Add a Document Tag" at bounding box center [630, 176] width 70 height 7
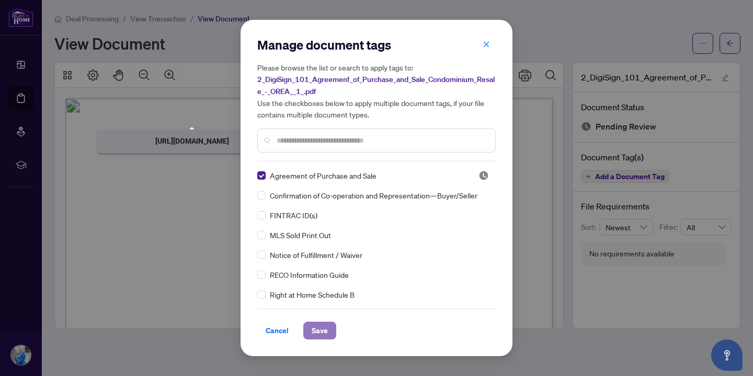
click at [318, 329] on span "Save" at bounding box center [320, 331] width 16 height 17
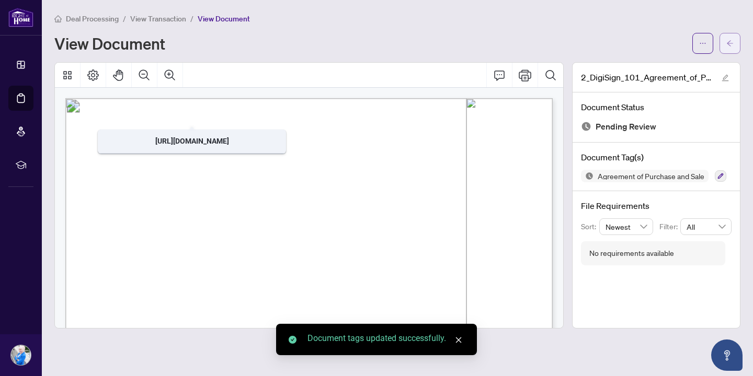
click at [731, 42] on icon "arrow-left" at bounding box center [729, 43] width 7 height 7
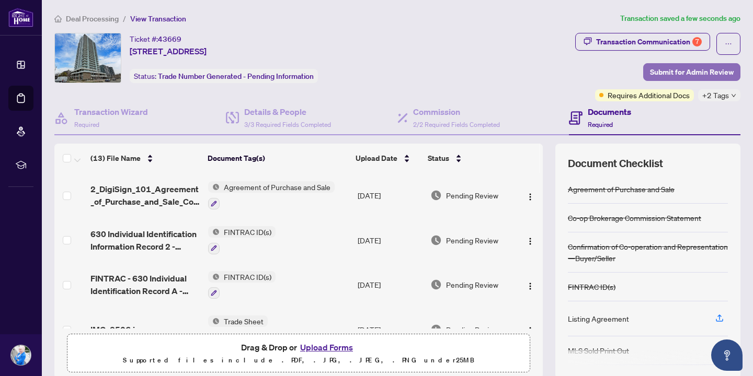
click at [681, 66] on span "Submit for Admin Review" at bounding box center [692, 72] width 84 height 17
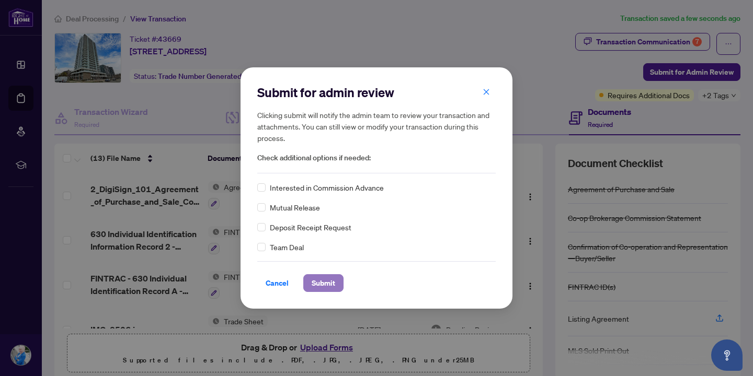
click at [334, 284] on span "Submit" at bounding box center [324, 283] width 24 height 17
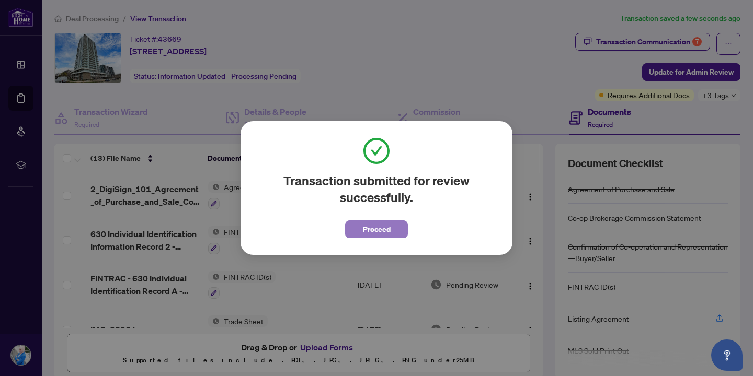
click at [375, 227] on span "Proceed" at bounding box center [377, 229] width 28 height 17
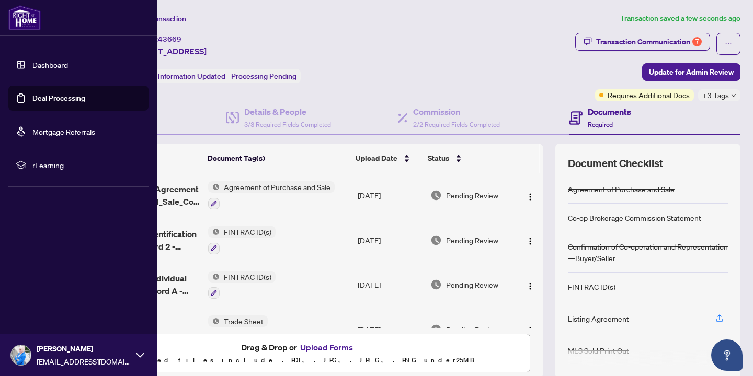
click at [54, 100] on link "Deal Processing" at bounding box center [58, 98] width 53 height 9
